Goal: Navigation & Orientation: Find specific page/section

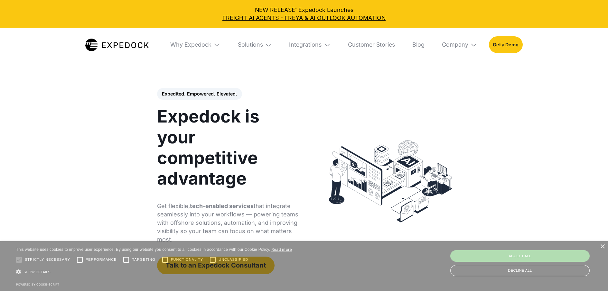
select select
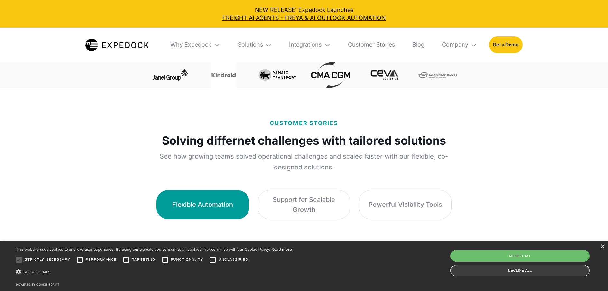
click at [550, 271] on div "Decline all" at bounding box center [519, 270] width 139 height 11
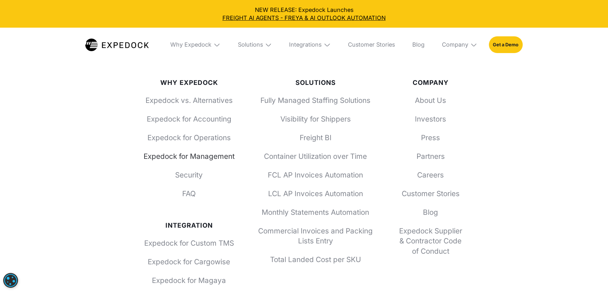
scroll to position [2492, 0]
click at [429, 102] on link "About Us" at bounding box center [430, 100] width 69 height 10
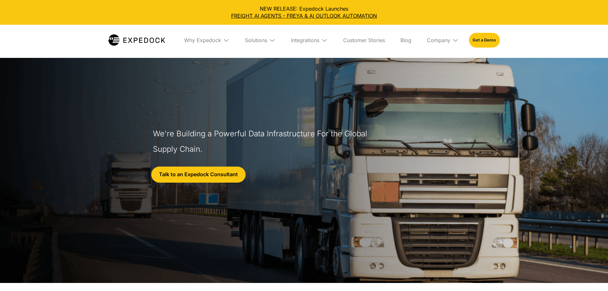
select select
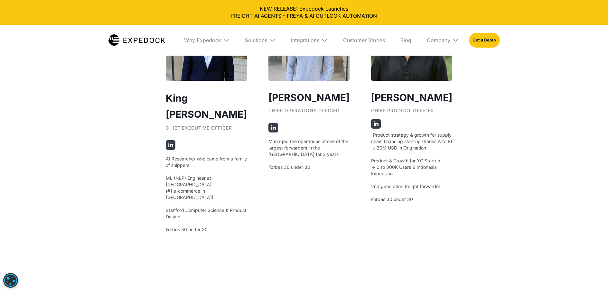
scroll to position [1272, 0]
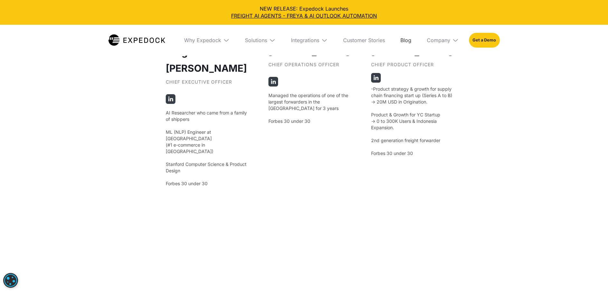
click at [403, 38] on link "Blog" at bounding box center [405, 40] width 21 height 31
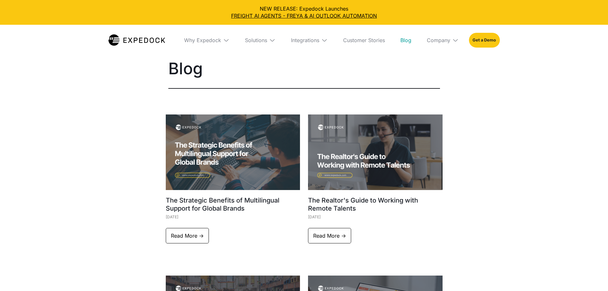
select select
